Goal: Information Seeking & Learning: Check status

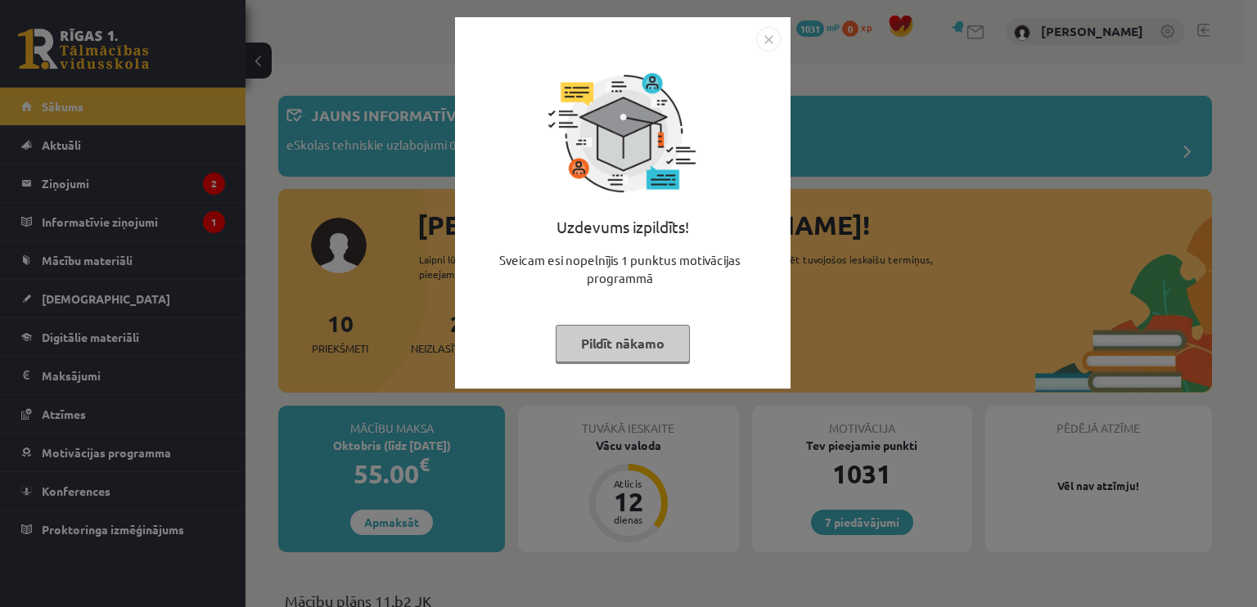
click at [623, 349] on button "Pildīt nākamo" at bounding box center [623, 344] width 134 height 38
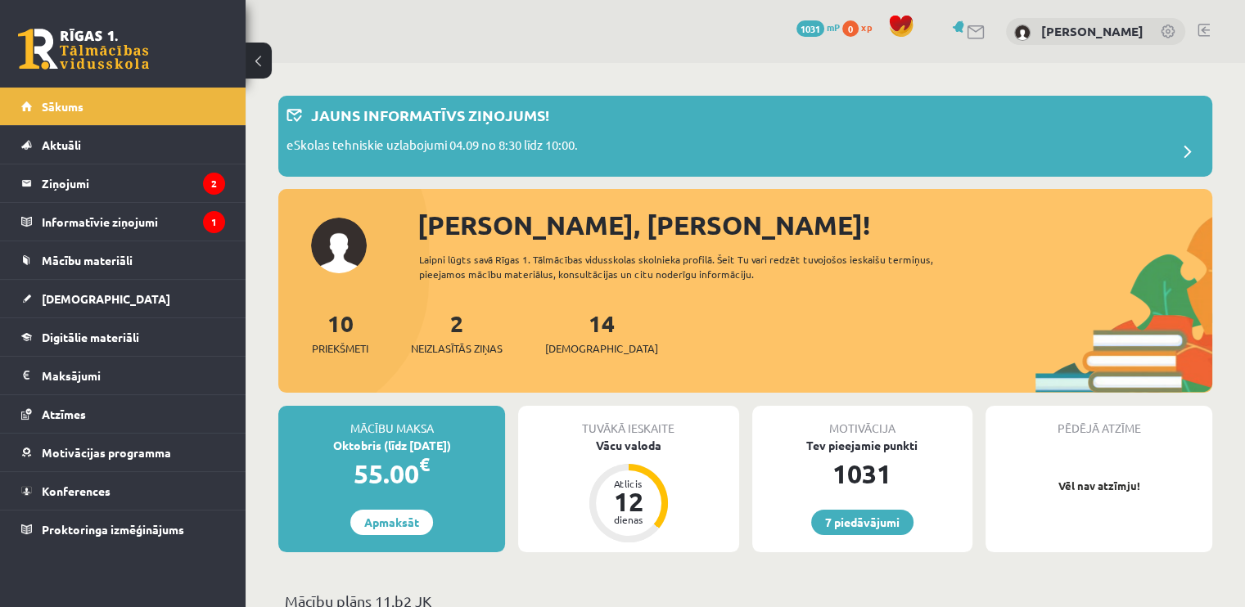
click at [1171, 29] on link at bounding box center [1168, 33] width 16 height 16
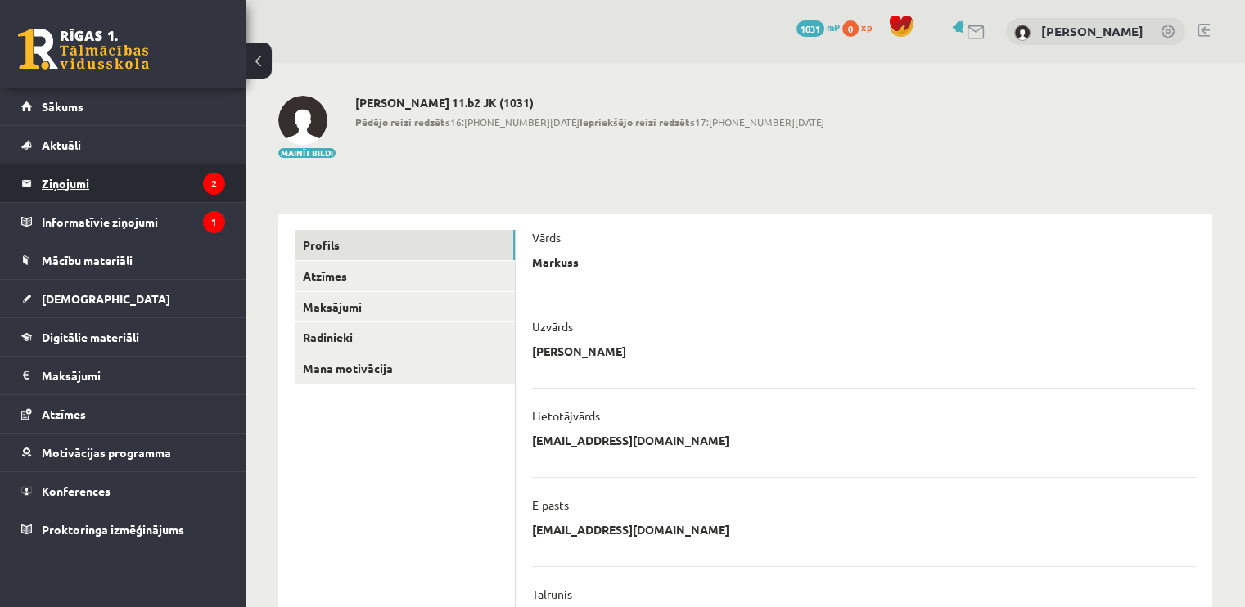
click at [89, 189] on legend "Ziņojumi 2" at bounding box center [133, 183] width 183 height 38
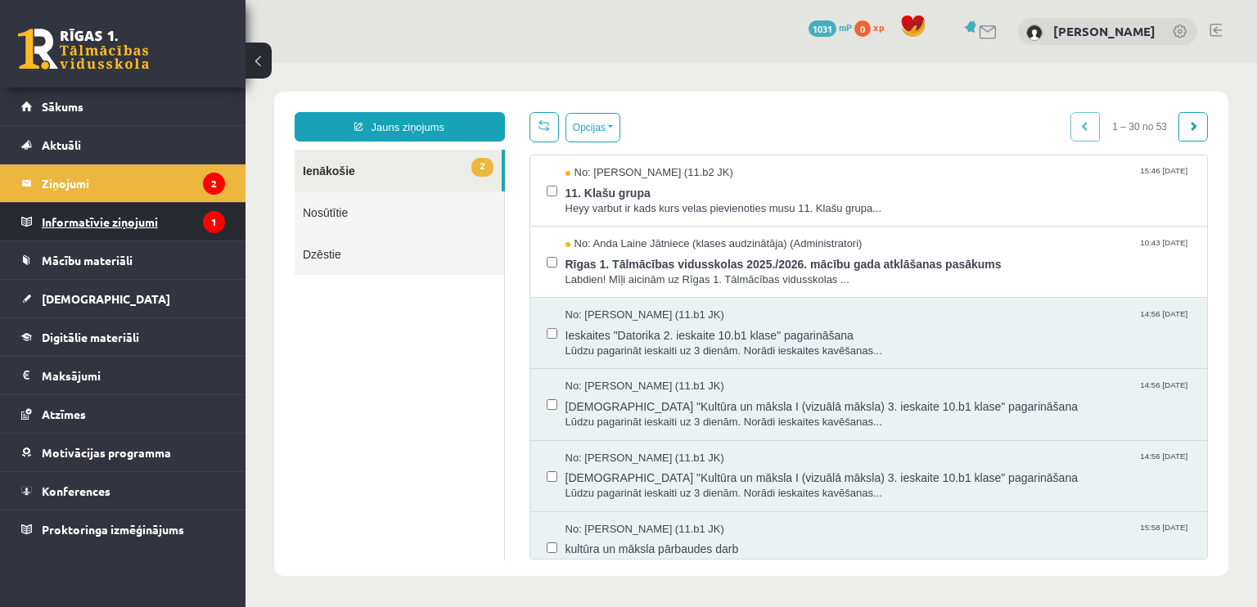
click at [129, 225] on legend "Informatīvie ziņojumi 1" at bounding box center [133, 222] width 183 height 38
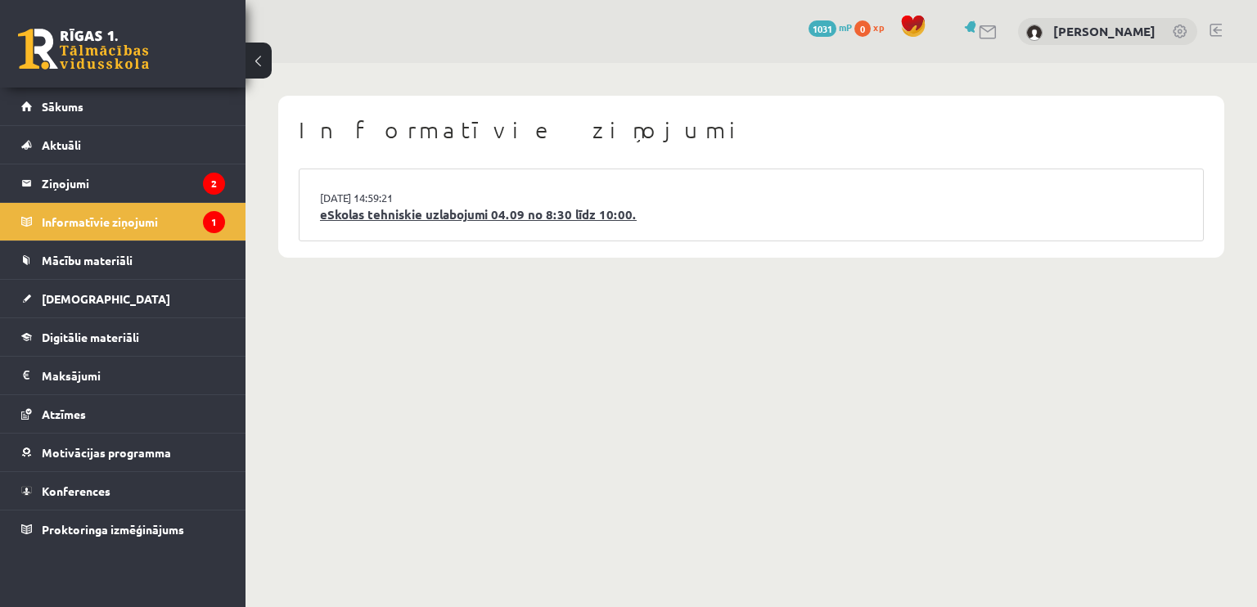
click at [373, 215] on link "eSkolas tehniskie uzlabojumi 04.09 no 8:30 līdz 10:00." at bounding box center [751, 214] width 862 height 19
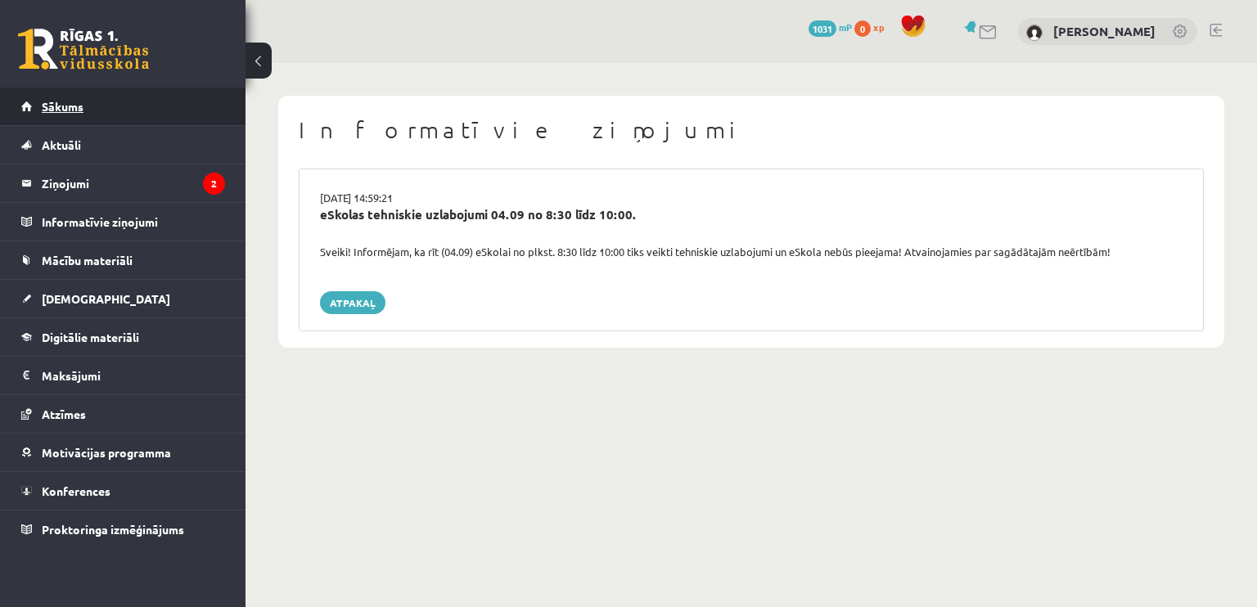
click at [61, 102] on span "Sākums" at bounding box center [63, 106] width 42 height 15
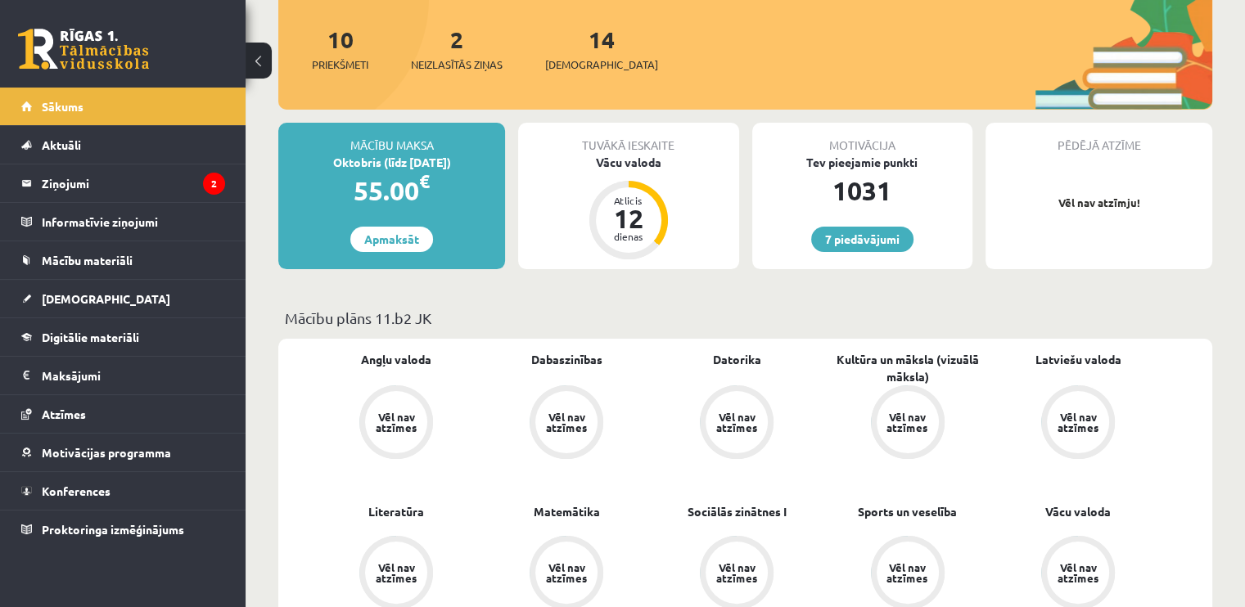
scroll to position [82, 0]
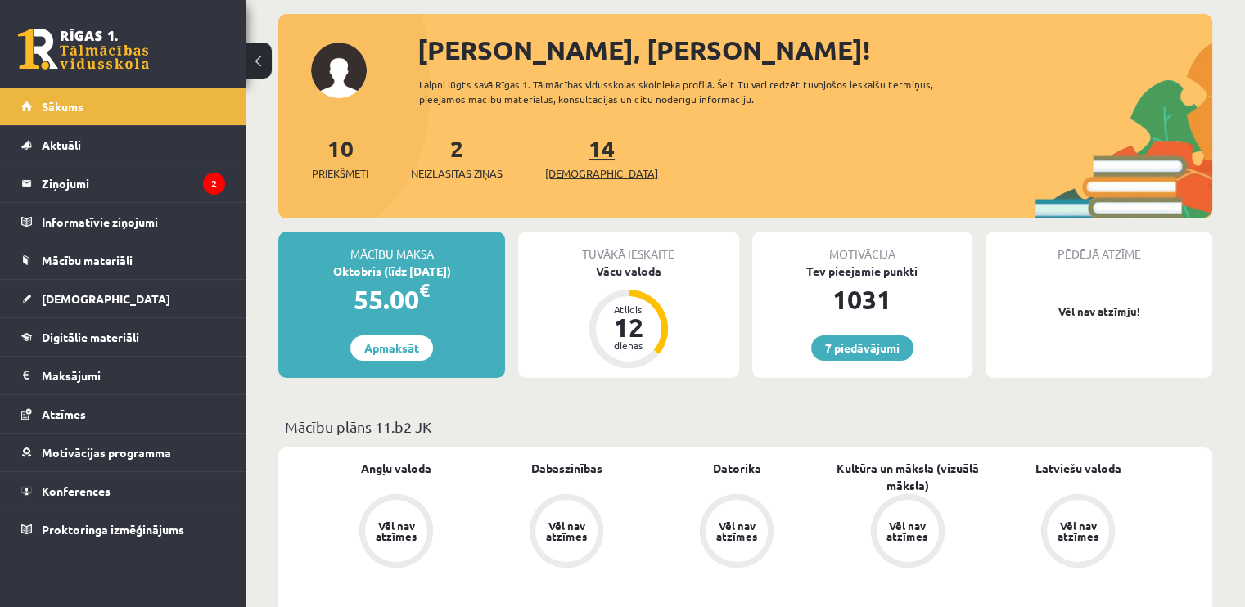
click at [576, 147] on link "14 Ieskaites" at bounding box center [601, 157] width 113 height 48
